Goal: Task Accomplishment & Management: Use online tool/utility

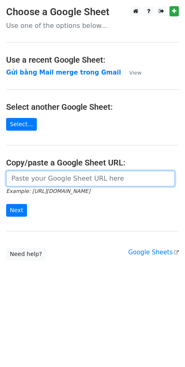
click at [117, 186] on input "url" at bounding box center [90, 179] width 169 height 16
paste input "https://docs.google.com/spreadsheets/d/1cjVd6gRPH9KNXuA38ONzmLVpR97er3TsyXYcOIG…"
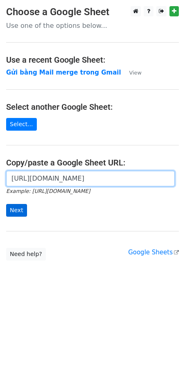
type input "https://docs.google.com/spreadsheets/d/1cjVd6gRPH9KNXuA38ONzmLVpR97er3TsyXYcOIG…"
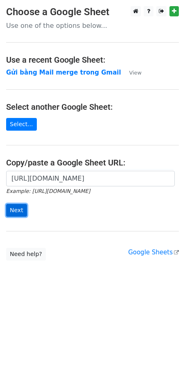
click at [18, 211] on input "Next" at bounding box center [16, 210] width 21 height 13
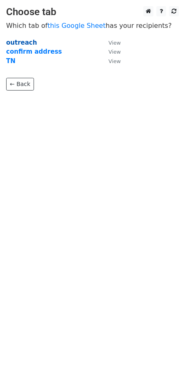
click at [14, 43] on strong "outreach" at bounding box center [21, 42] width 31 height 7
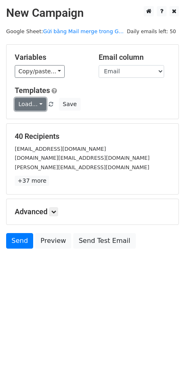
click at [37, 104] on link "Load..." at bounding box center [31, 104] width 32 height 13
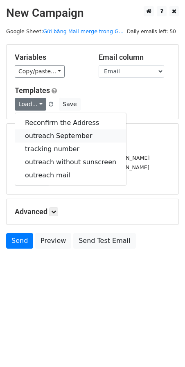
click at [42, 132] on link "outreach September" at bounding box center [70, 135] width 111 height 13
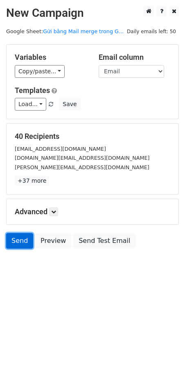
click at [21, 236] on link "Send" at bounding box center [19, 241] width 27 height 16
